Goal: Information Seeking & Learning: Check status

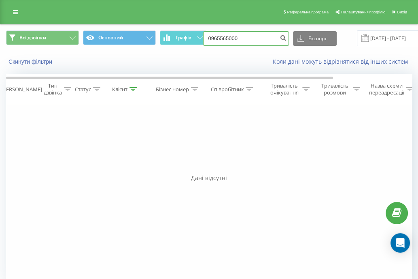
drag, startPoint x: 246, startPoint y: 36, endPoint x: 156, endPoint y: 47, distance: 90.9
click at [156, 47] on div "Всі дзвінки Основний Графік 0965565000 Експорт .csv .xls .xlsx [DATE] - [DATE]" at bounding box center [208, 38] width 417 height 27
paste input "[PHONE_NUMBER]"
type input "0677072711"
drag, startPoint x: 249, startPoint y: 38, endPoint x: 167, endPoint y: 40, distance: 82.2
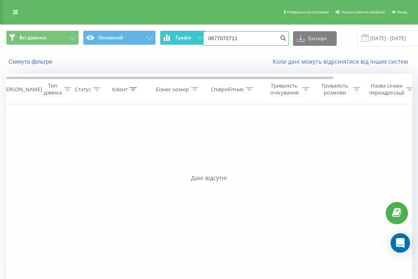
click at [167, 40] on div "Всі дзвінки Основний Графік 0677072711 Експорт .csv .xls .xlsx [DATE] - [DATE]" at bounding box center [209, 38] width 406 height 16
paste input "[PHONE_NUMBER]"
type input "0936367362"
